Goal: Task Accomplishment & Management: Complete application form

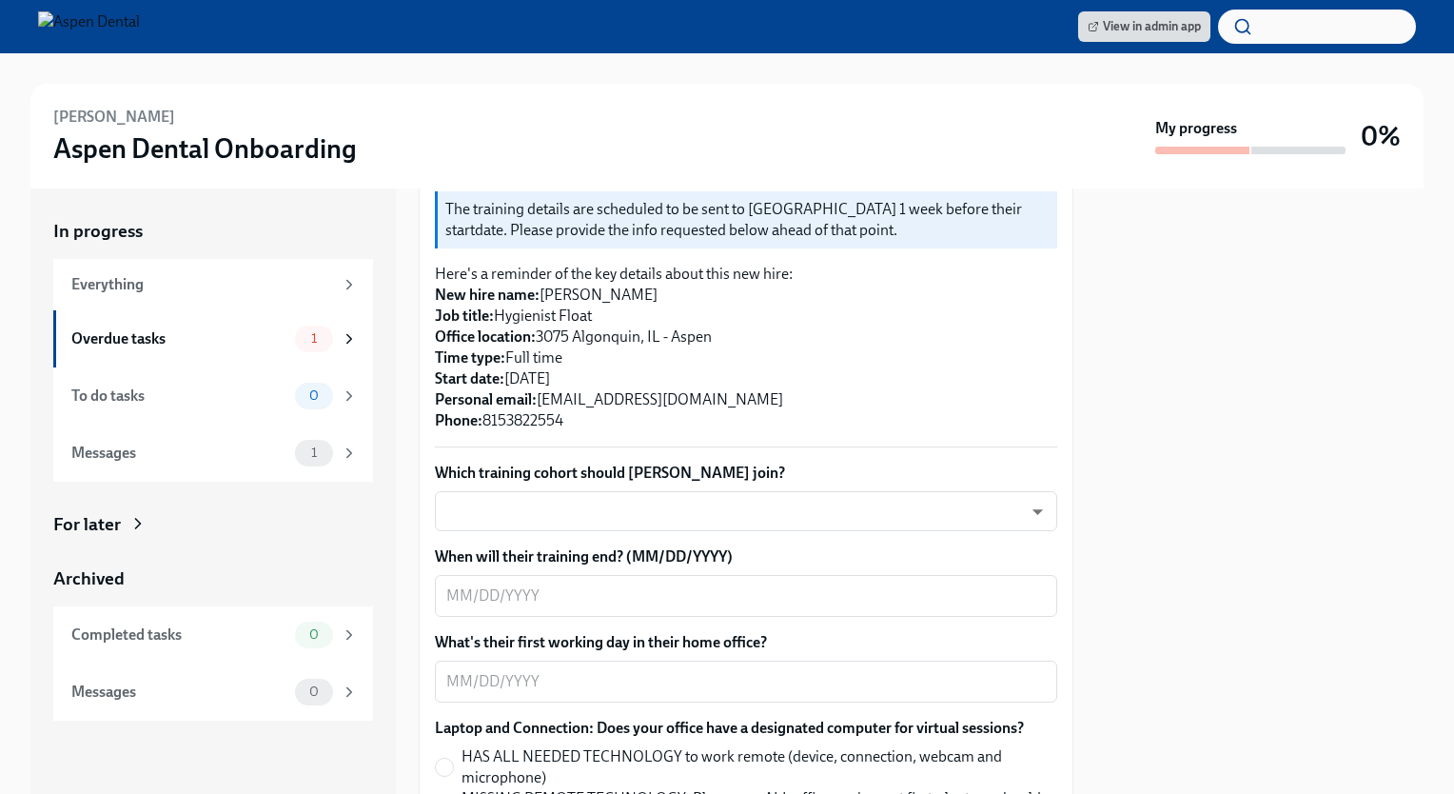
scroll to position [391, 0]
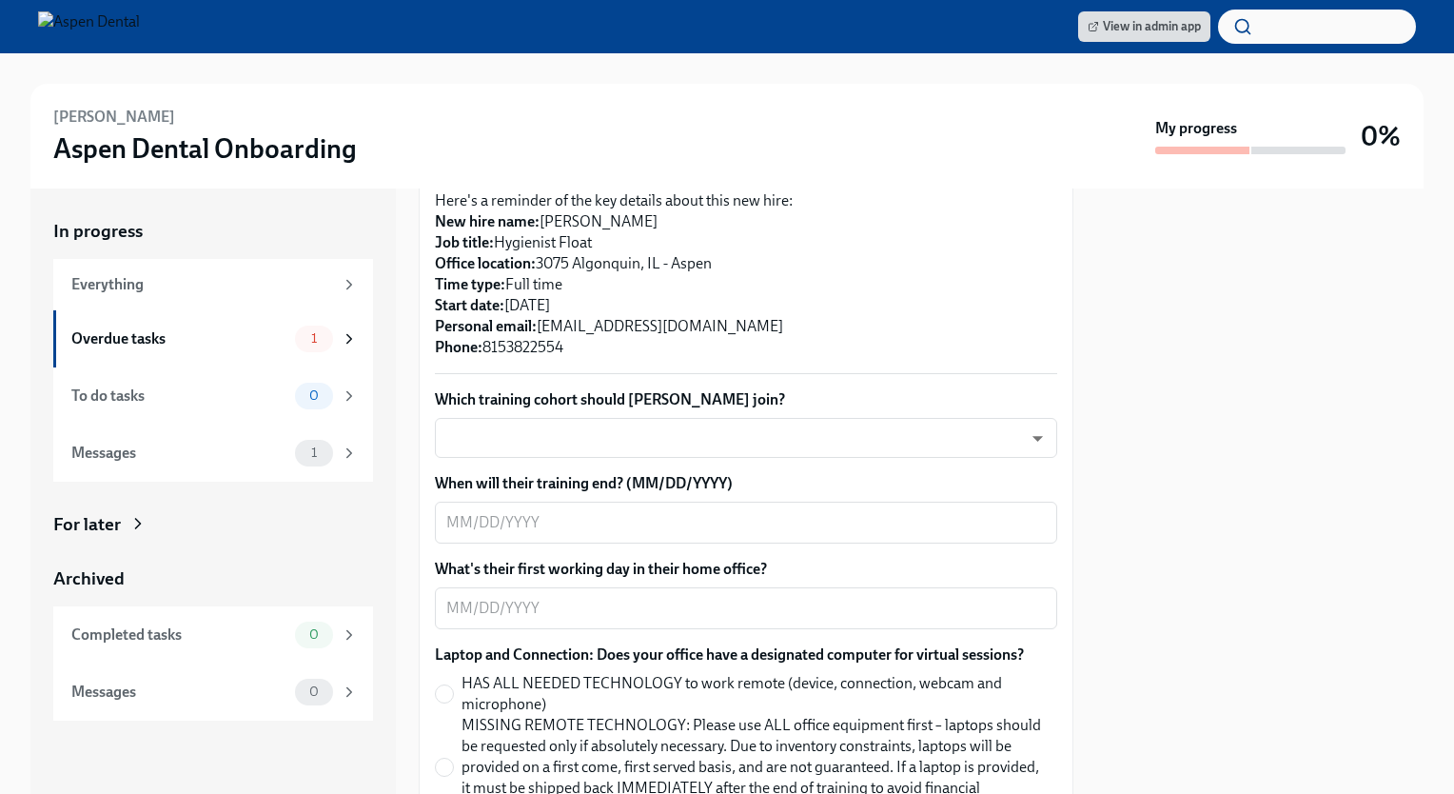
scroll to position [470, 0]
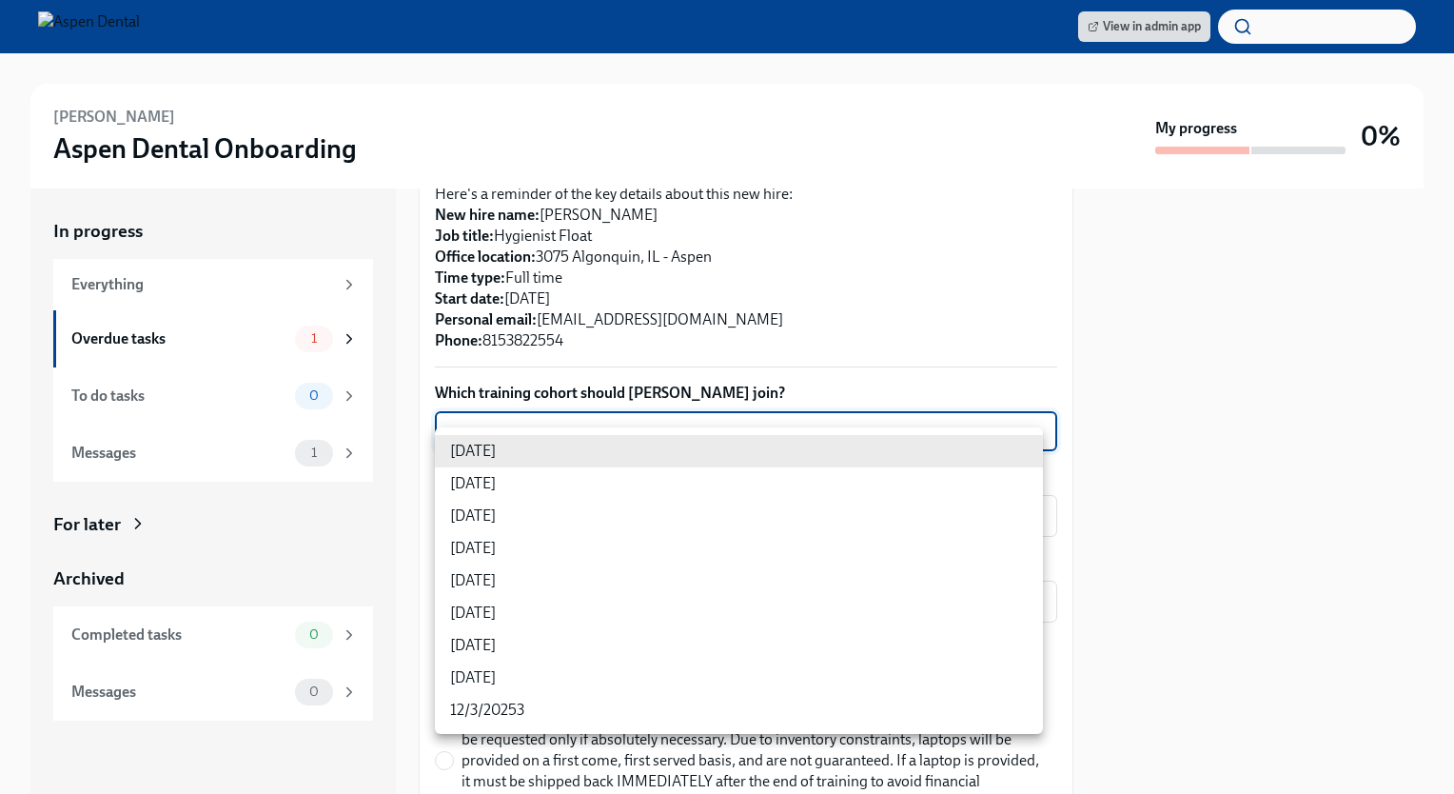
click at [632, 449] on body "View in admin app [PERSON_NAME] Aspen Dental Onboarding My progress 0% In progr…" at bounding box center [727, 397] width 1454 height 794
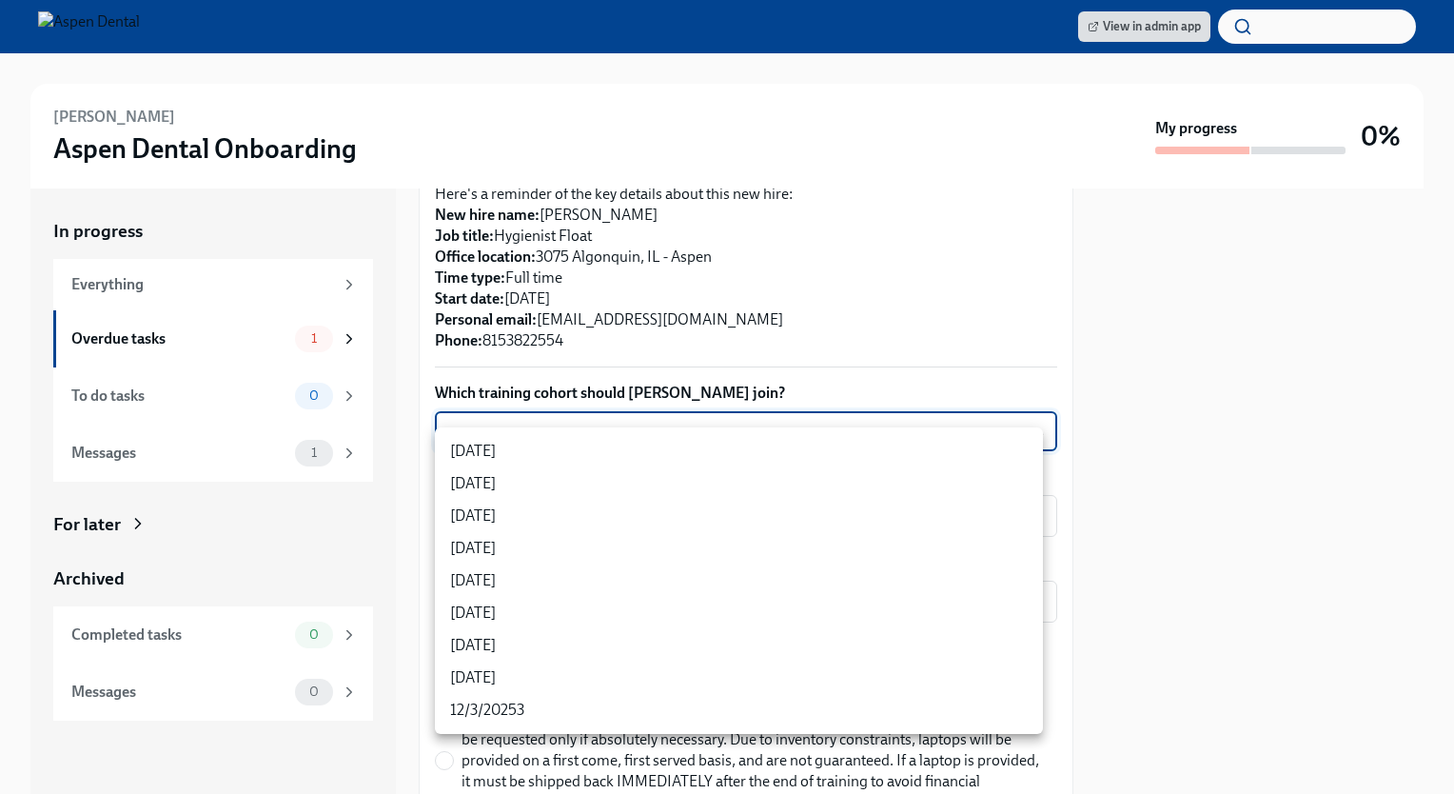
click at [1039, 349] on div at bounding box center [727, 397] width 1454 height 794
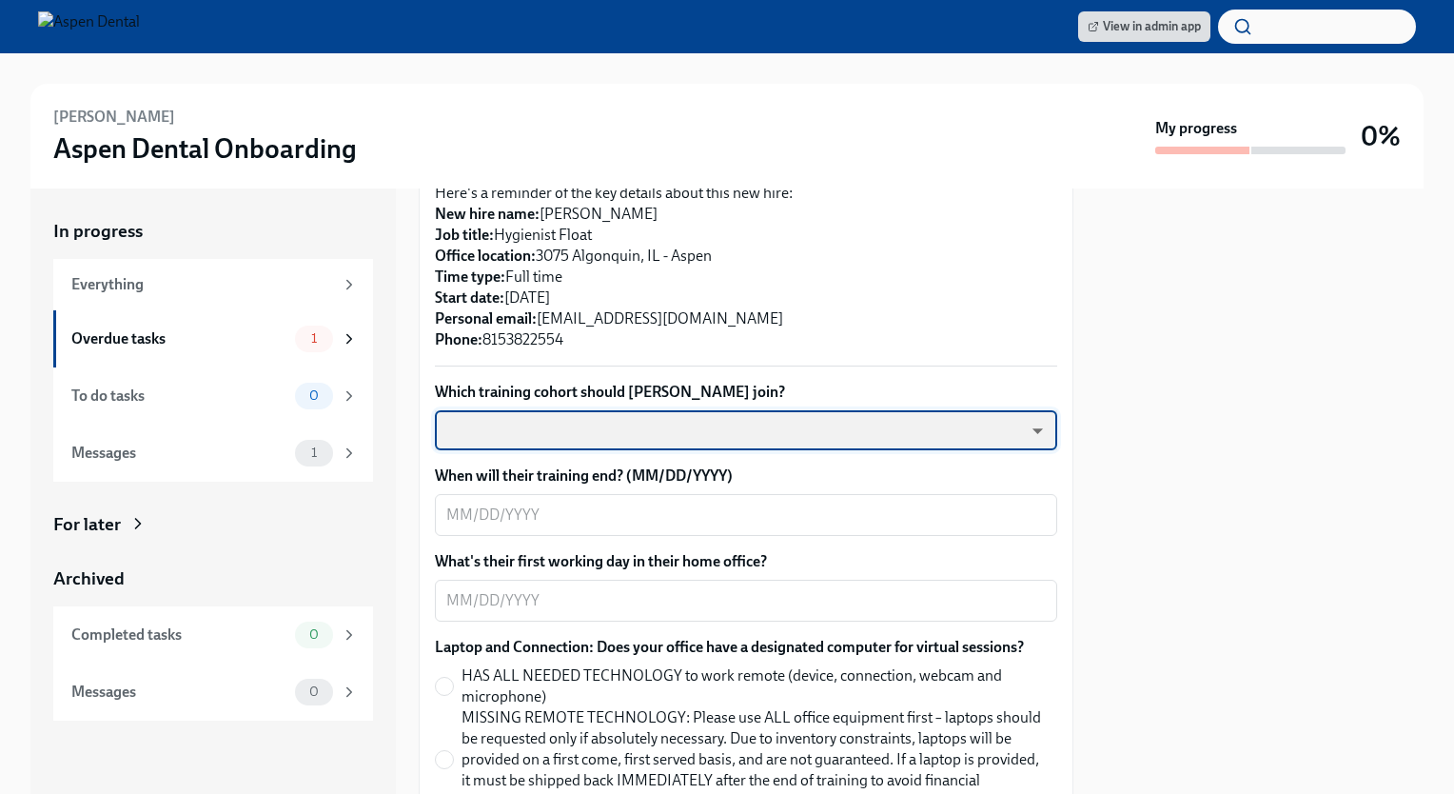
scroll to position [472, 0]
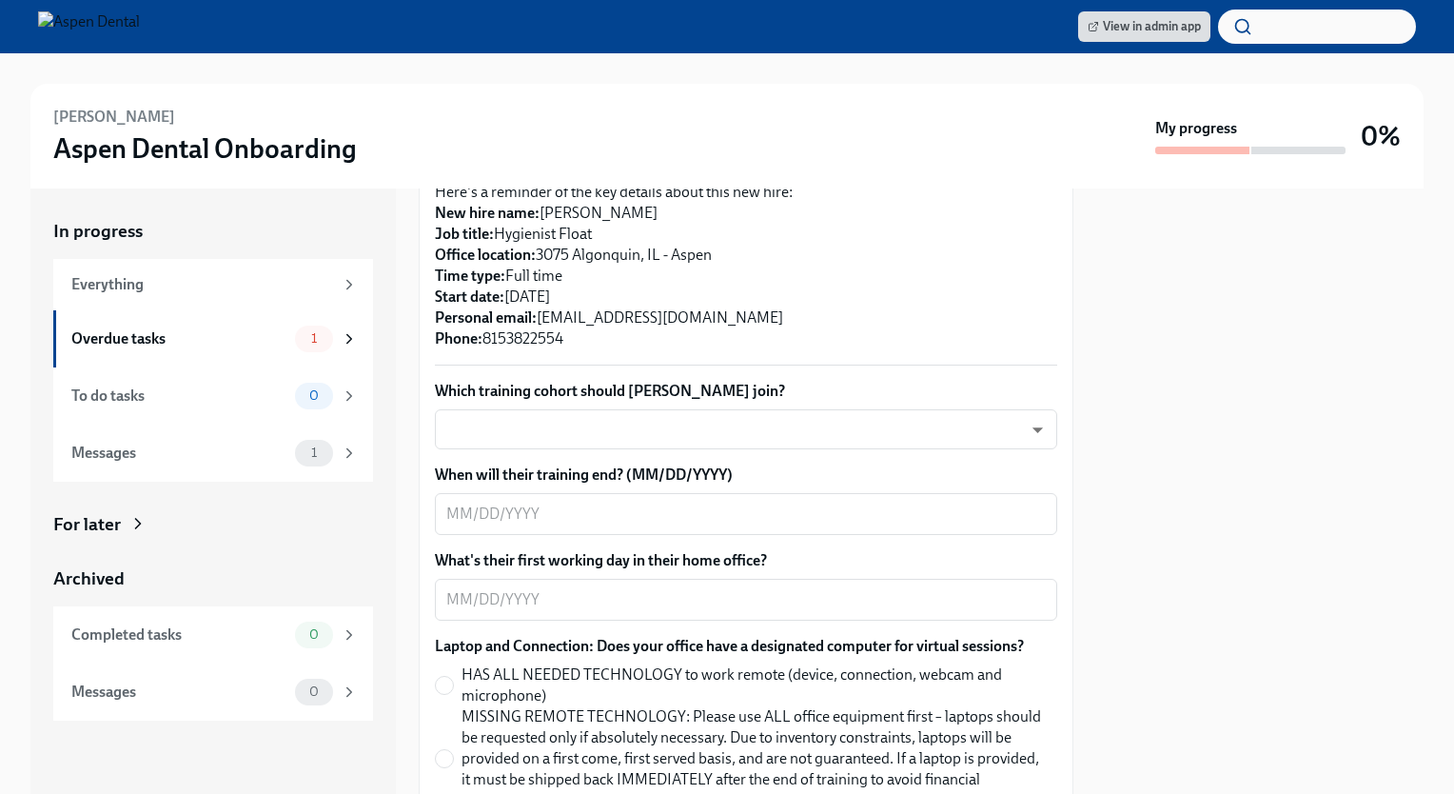
click at [1176, 466] on div at bounding box center [1259, 490] width 327 height 605
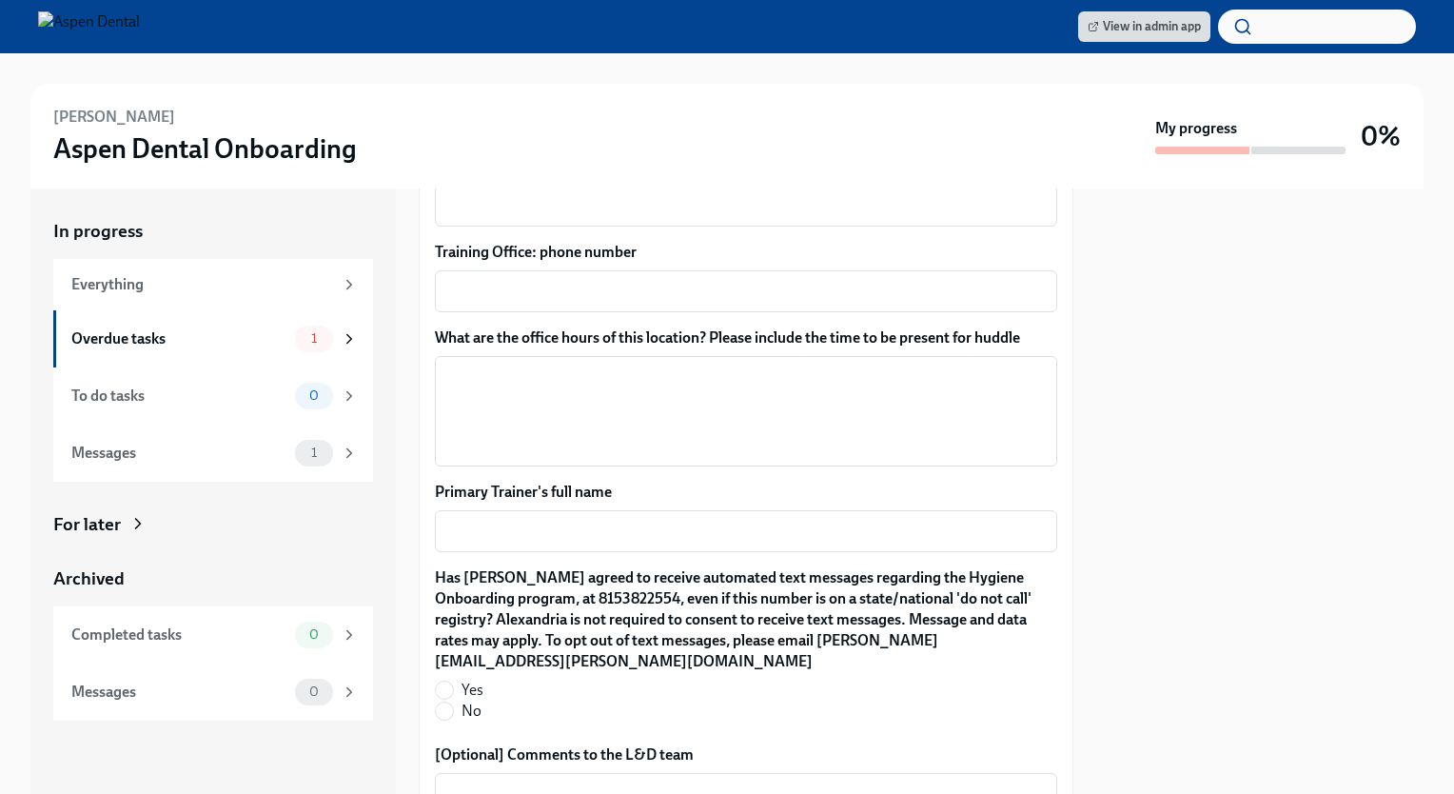
scroll to position [1576, 0]
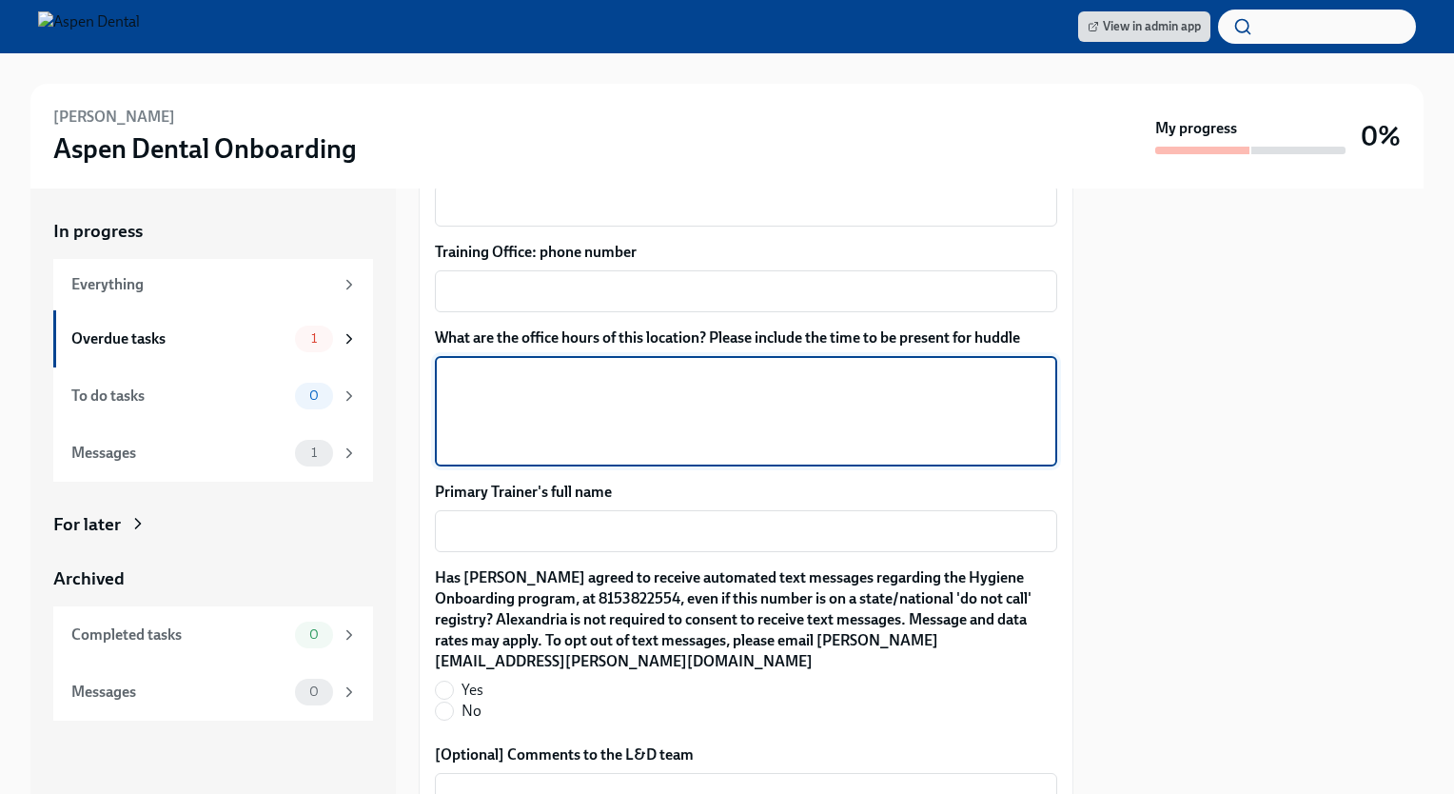
click at [564, 403] on textarea "What are the office hours of this location? Please include the time to be prese…" at bounding box center [746, 410] width 600 height 91
click at [490, 398] on textarea "Friday Norridge" at bounding box center [746, 410] width 600 height 91
click at [583, 388] on textarea "Friday Norridge" at bounding box center [746, 410] width 600 height 91
click at [537, 421] on textarea "Friday Norridge Monday" at bounding box center [746, 410] width 600 height 91
type textarea "Friday Norridge Monday in Melrose M-Th"
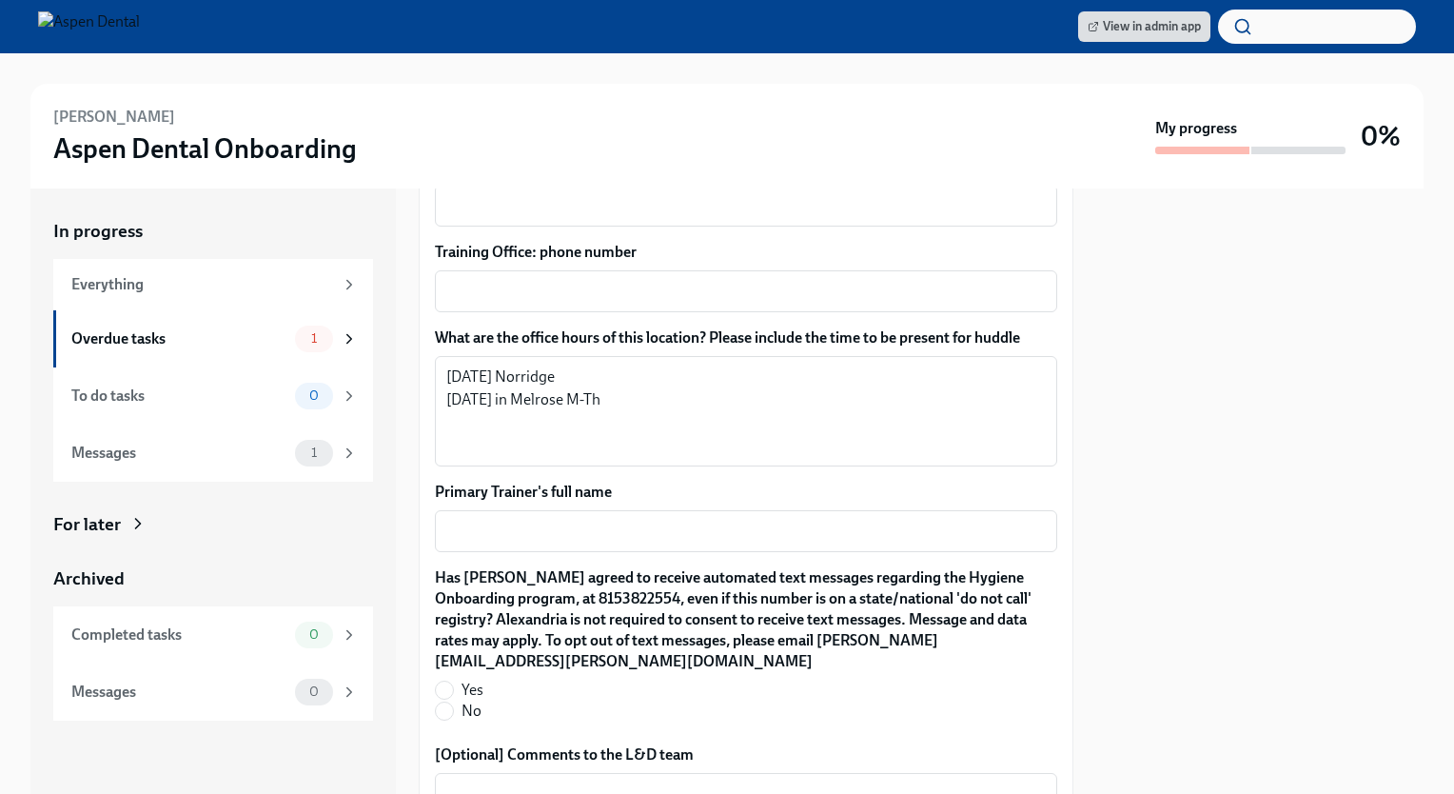
click at [714, 348] on label "What are the office hours of this location? Please include the time to be prese…" at bounding box center [746, 337] width 622 height 21
click at [714, 365] on textarea "Friday Norridge Monday in Melrose M-Th" at bounding box center [746, 410] width 600 height 91
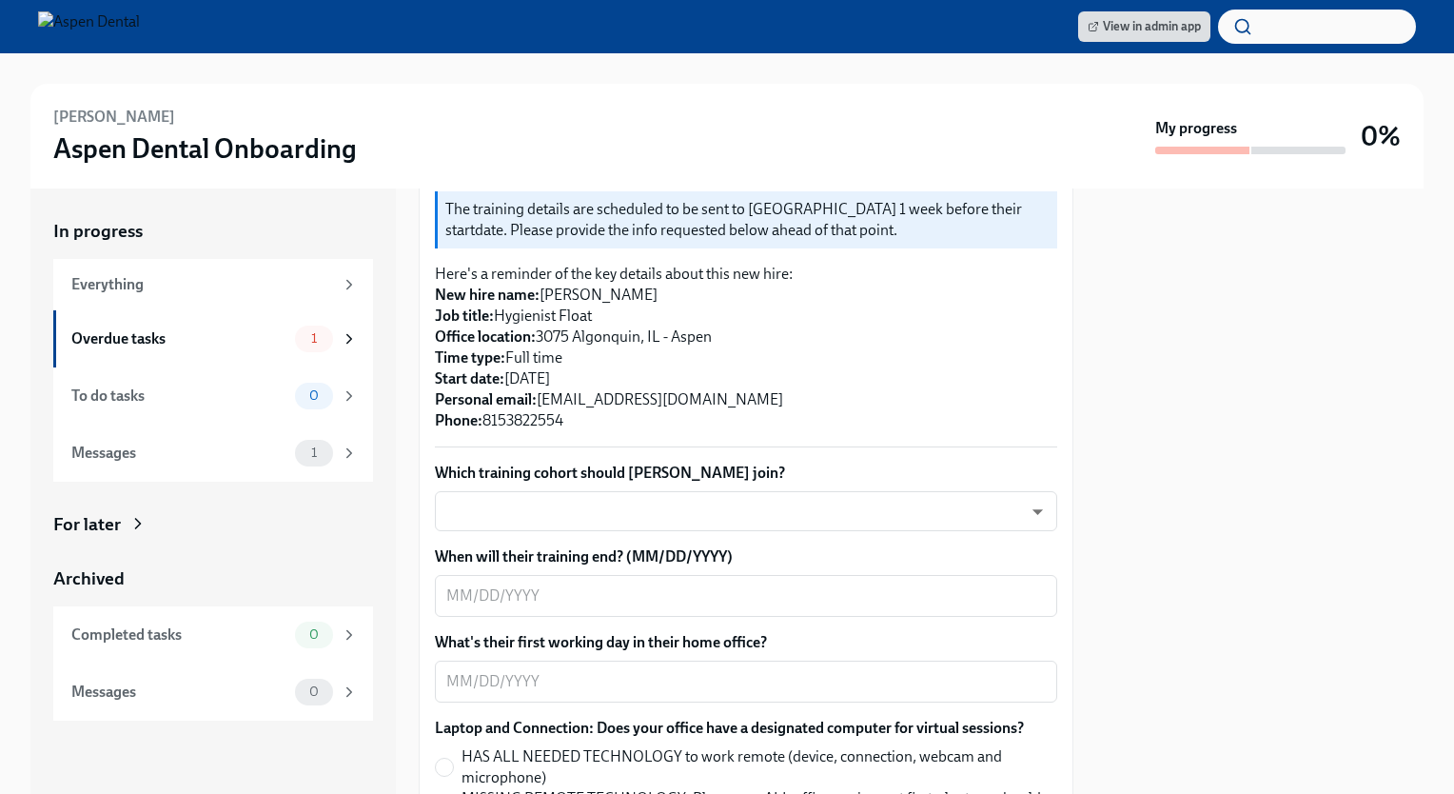
scroll to position [388, 0]
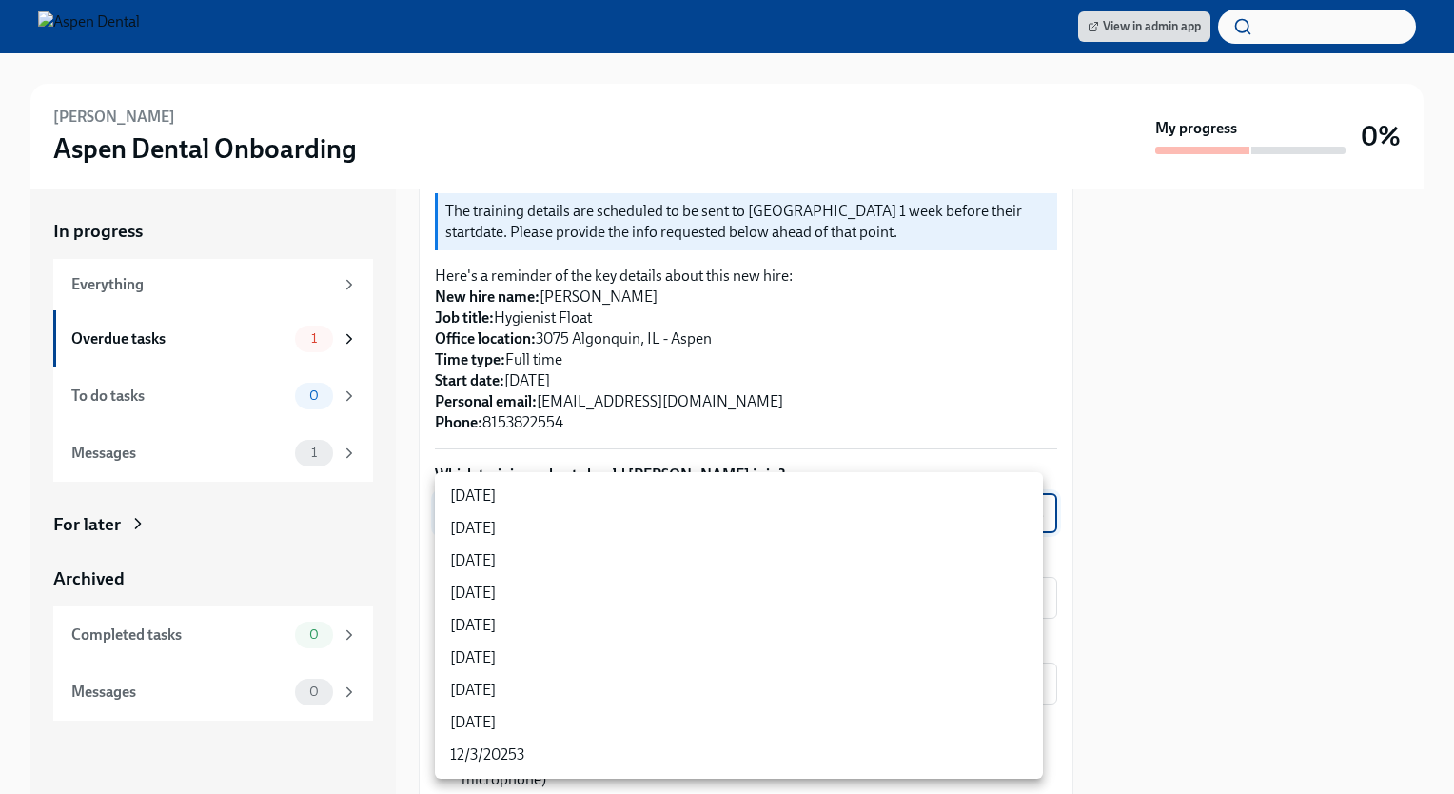
click at [617, 523] on body "View in admin app Alexandria Wohlert Aspen Dental Onboarding My progress 0% In …" at bounding box center [727, 397] width 1454 height 794
click at [835, 60] on div at bounding box center [727, 397] width 1454 height 794
